Goal: Entertainment & Leisure: Browse casually

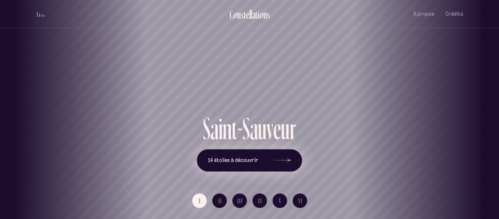
click at [269, 163] on icon at bounding box center [280, 160] width 22 height 55
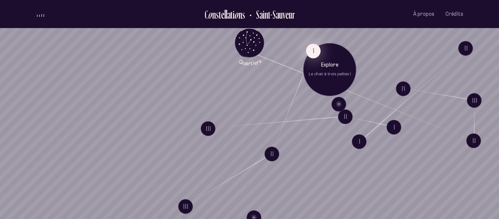
click at [311, 53] on button "I" at bounding box center [313, 50] width 15 height 15
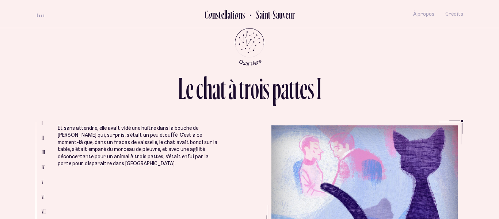
scroll to position [1389, 0]
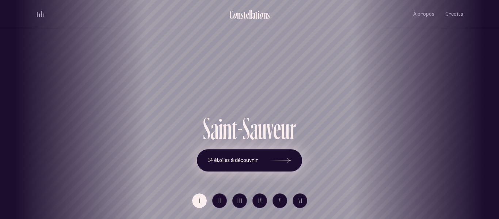
click at [258, 160] on button "14 étoiles à découvrir" at bounding box center [249, 160] width 105 height 23
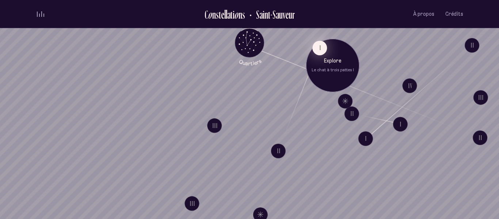
click at [325, 52] on button "I" at bounding box center [319, 48] width 15 height 15
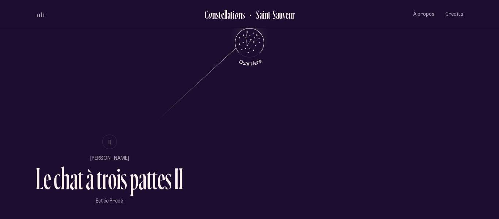
scroll to position [404, 0]
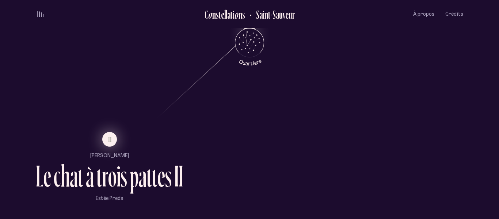
click at [110, 141] on span "II" at bounding box center [110, 139] width 4 height 6
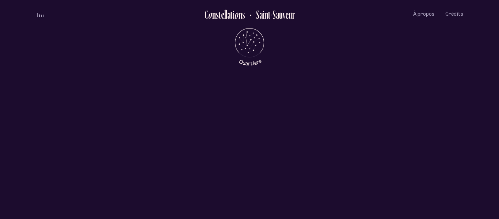
scroll to position [0, 0]
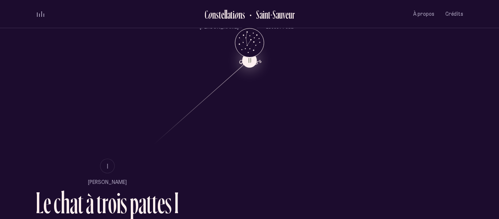
scroll to position [378, 0]
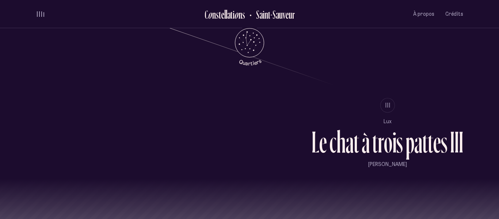
scroll to position [608, 0]
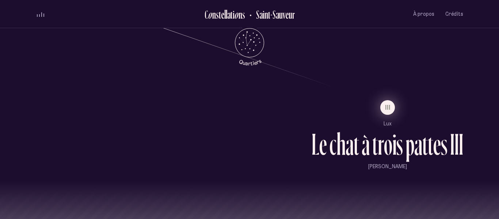
click at [390, 104] on button "III" at bounding box center [387, 107] width 15 height 15
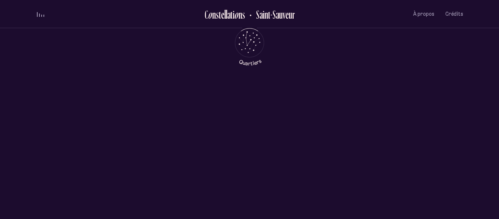
scroll to position [0, 0]
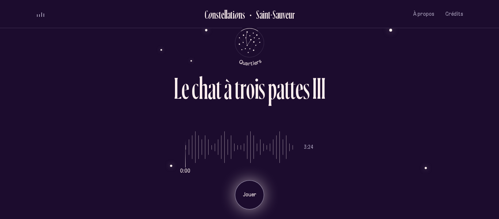
click at [245, 192] on p "Jouer" at bounding box center [249, 194] width 18 height 7
click at [258, 192] on p "Pause" at bounding box center [249, 194] width 18 height 7
click at [258, 192] on p "Jouer" at bounding box center [249, 194] width 18 height 7
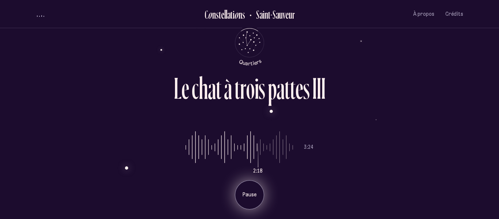
click at [258, 192] on p "Pause" at bounding box center [249, 194] width 18 height 7
click at [258, 198] on div "Jouer" at bounding box center [249, 194] width 29 height 29
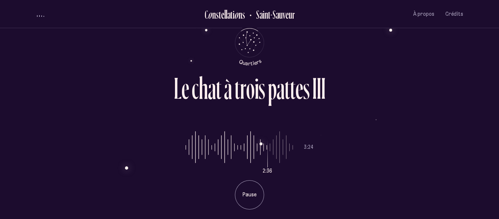
click at [245, 150] on input "range" at bounding box center [239, 147] width 107 height 55
click at [272, 146] on input "range" at bounding box center [239, 147] width 107 height 55
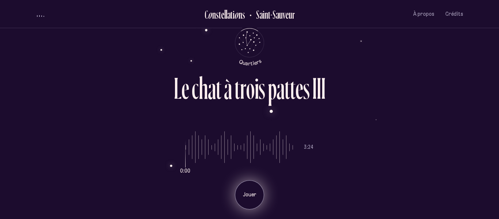
click at [253, 187] on div "Jouer" at bounding box center [249, 194] width 29 height 29
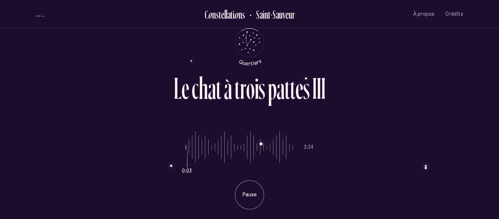
click at [249, 151] on input "range" at bounding box center [239, 147] width 107 height 55
type input "**"
click at [224, 146] on input "range" at bounding box center [239, 147] width 107 height 55
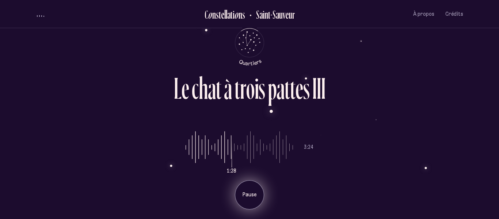
click at [246, 191] on p "Pause" at bounding box center [249, 194] width 18 height 7
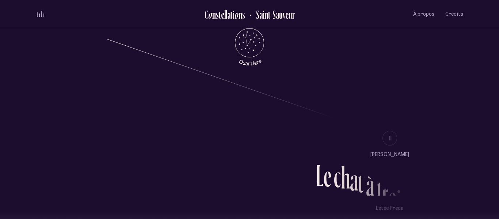
scroll to position [680, 0]
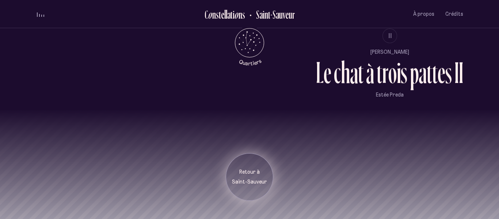
click at [261, 172] on p "Retour à" at bounding box center [249, 171] width 37 height 7
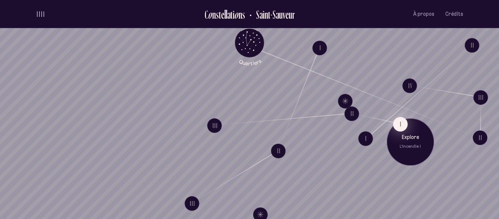
click at [405, 124] on button "I" at bounding box center [400, 123] width 15 height 15
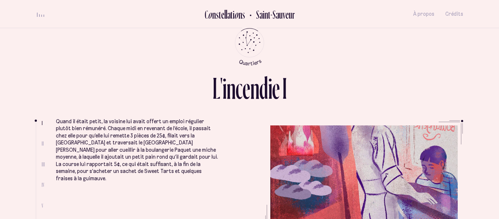
click at [301, 148] on ul "Quand il était petit, la voisine lui avait offert un emploi régulier plutôt bie…" at bounding box center [259, 175] width 407 height 110
click at [300, 157] on ul "Quand il était petit, la voisine lui avait offert un emploi régulier plutôt bie…" at bounding box center [259, 175] width 407 height 110
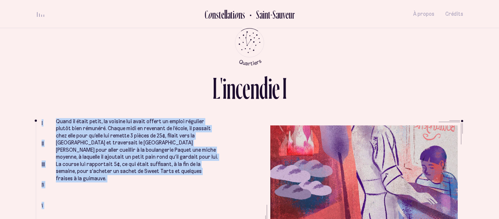
drag, startPoint x: 464, startPoint y: 121, endPoint x: 468, endPoint y: 111, distance: 10.9
click at [468, 111] on div "L ' i n c e n d i e I I II III IV V VI Quand il était petit, la voisine lui ava…" at bounding box center [249, 109] width 438 height 219
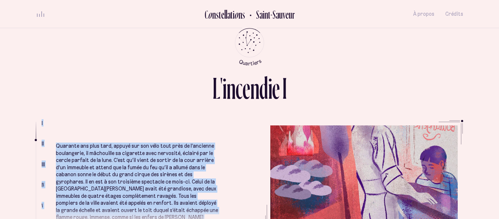
click at [91, 161] on p "Quarante ans plus tard, appuyé sur son vélo tout près de l’ancienne boulangerie…" at bounding box center [137, 188] width 163 height 93
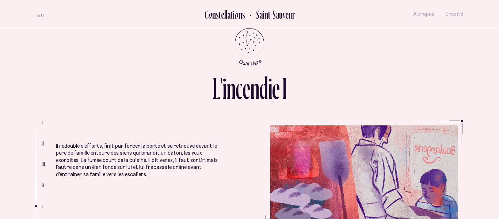
scroll to position [742, 0]
click at [167, 184] on li "Il redouble d’efforts, finit par forcer la porte et se retrouve devant le père …" at bounding box center [137, 196] width 163 height 160
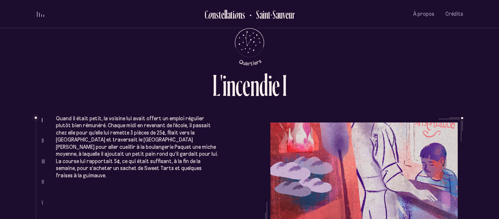
scroll to position [0, 0]
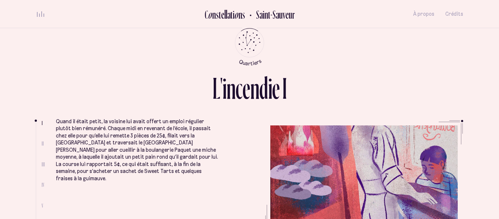
click at [262, 160] on ul "Quand il était petit, la voisine lui avait offert un emploi régulier plutôt bie…" at bounding box center [259, 175] width 407 height 110
click at [309, 172] on ul "Quand il était petit, la voisine lui avait offert un emploi régulier plutôt bie…" at bounding box center [259, 175] width 407 height 110
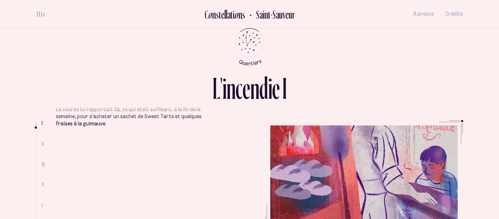
scroll to position [61, 0]
click at [45, 204] on li "I II III IV V VI" at bounding box center [46, 175] width 20 height 110
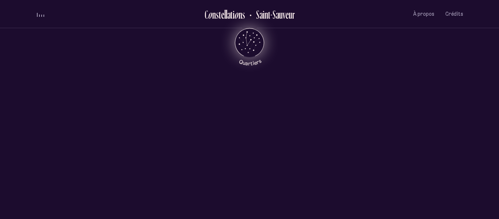
scroll to position [35, 0]
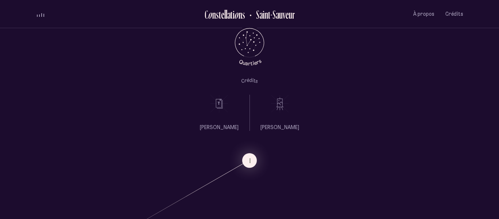
click at [279, 107] on icon at bounding box center [280, 104] width 18 height 18
click at [279, 104] on icon at bounding box center [280, 103] width 18 height 18
click at [279, 125] on p "[PERSON_NAME]" at bounding box center [279, 126] width 39 height 7
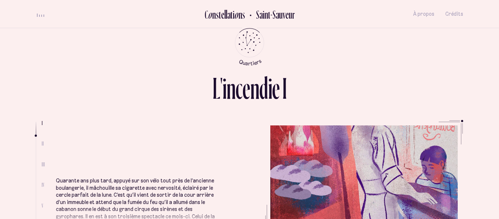
scroll to position [131, 0]
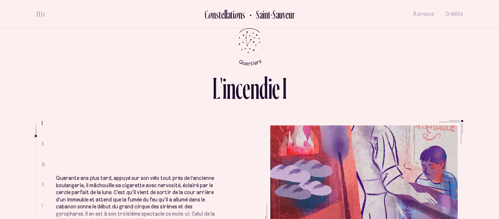
click at [305, 175] on ul "Quand il était petit, la voisine lui avait offert un emploi régulier plutôt bie…" at bounding box center [259, 175] width 407 height 110
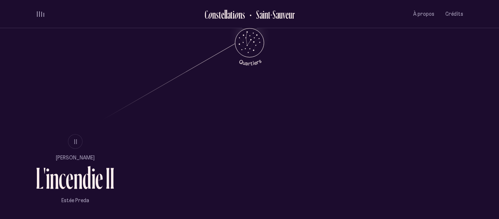
scroll to position [403, 0]
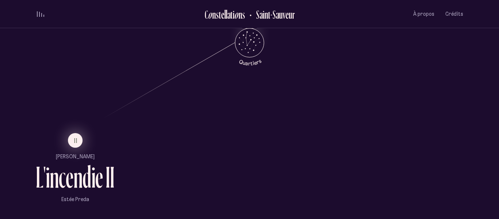
click at [74, 139] on span "II" at bounding box center [76, 140] width 4 height 6
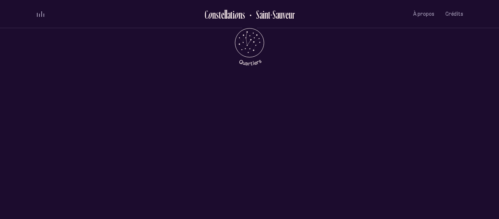
scroll to position [0, 0]
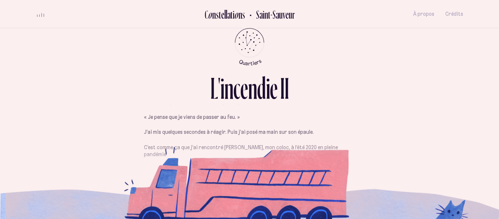
scroll to position [172, 0]
click at [213, 124] on div "L ' i n c e n d i e I I Je venais tout juste de m’asseoir au bord de la fenêtre…" at bounding box center [249, 109] width 438 height 219
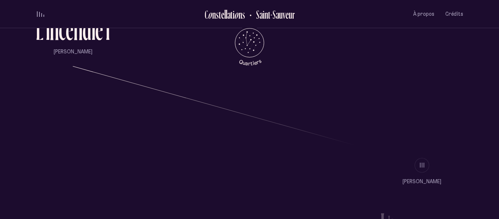
scroll to position [553, 0]
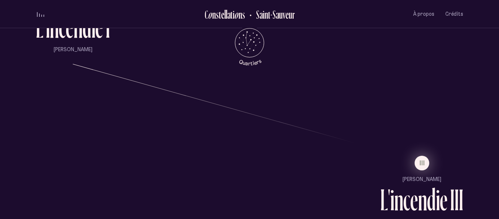
click at [421, 164] on span "III" at bounding box center [422, 163] width 5 height 6
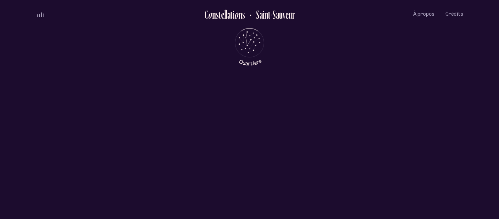
scroll to position [0, 0]
